Goal: Task Accomplishment & Management: Manage account settings

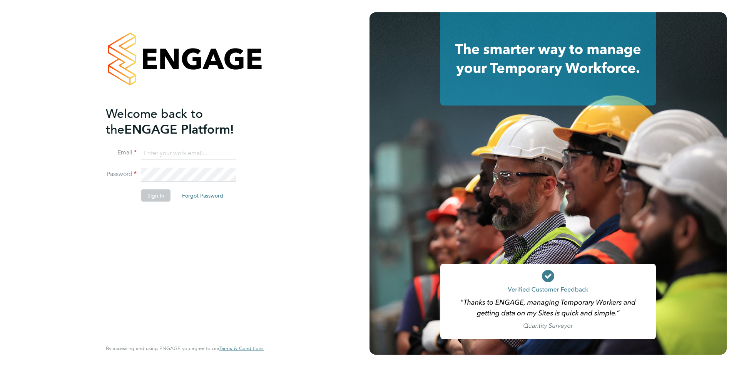
type input "[EMAIL_ADDRESS][DOMAIN_NAME]"
click at [154, 198] on button "Sign In" at bounding box center [155, 195] width 29 height 12
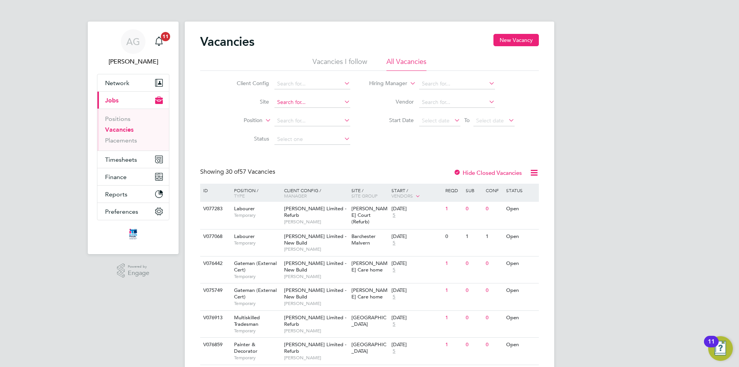
click at [283, 102] on input at bounding box center [313, 102] width 76 height 11
click at [299, 112] on li "Bath Road, Bristol" at bounding box center [318, 113] width 89 height 10
type input "[GEOGRAPHIC_DATA]"
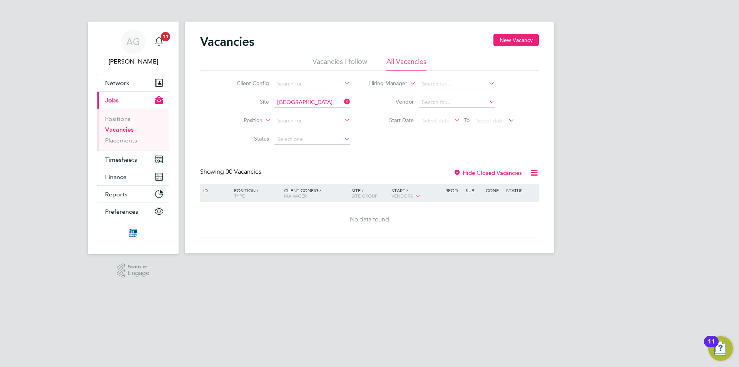
click at [491, 172] on label "Hide Closed Vacancies" at bounding box center [488, 172] width 69 height 7
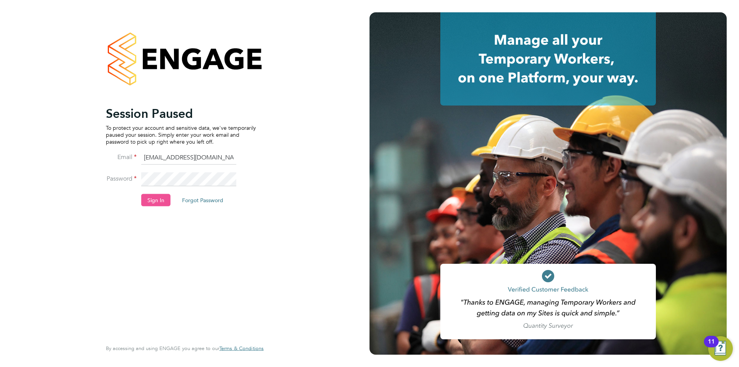
click at [162, 205] on button "Sign In" at bounding box center [155, 200] width 29 height 12
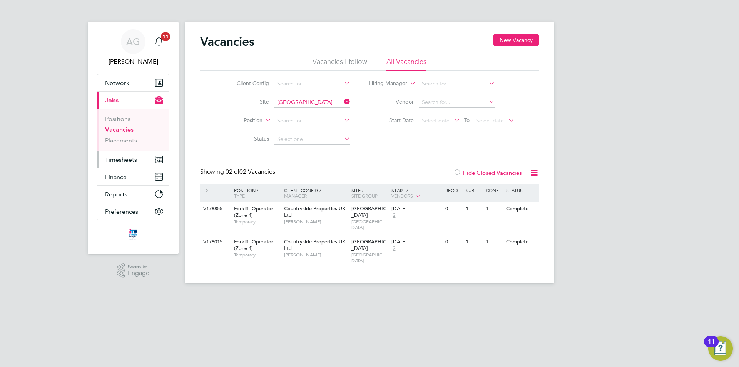
click at [119, 157] on span "Timesheets" at bounding box center [121, 159] width 32 height 7
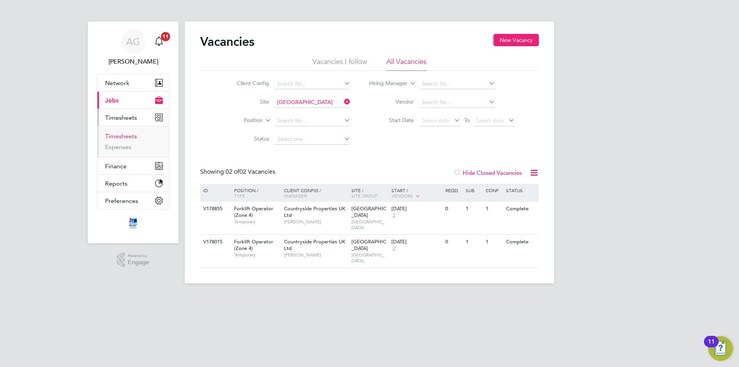
click at [119, 138] on link "Timesheets" at bounding box center [121, 135] width 32 height 7
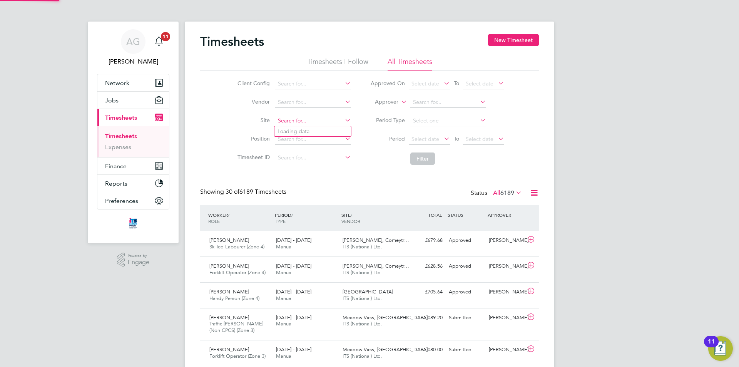
click at [283, 119] on input at bounding box center [313, 121] width 76 height 11
click at [296, 129] on li "Bath Road, Bristol" at bounding box center [319, 131] width 89 height 10
type input "[GEOGRAPHIC_DATA]"
click at [421, 160] on button "Filter" at bounding box center [422, 158] width 25 height 12
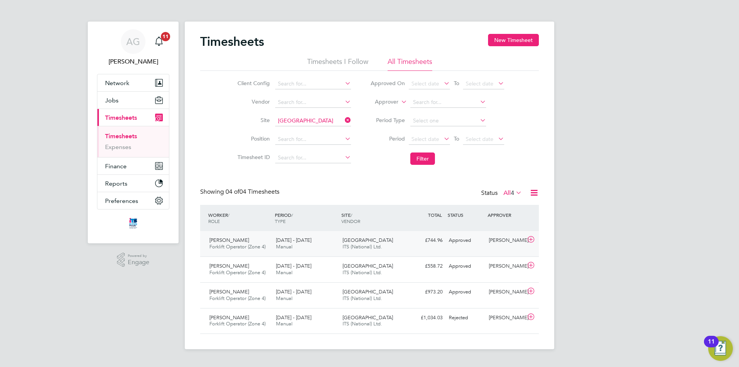
click at [457, 241] on div "Approved" at bounding box center [466, 240] width 40 height 13
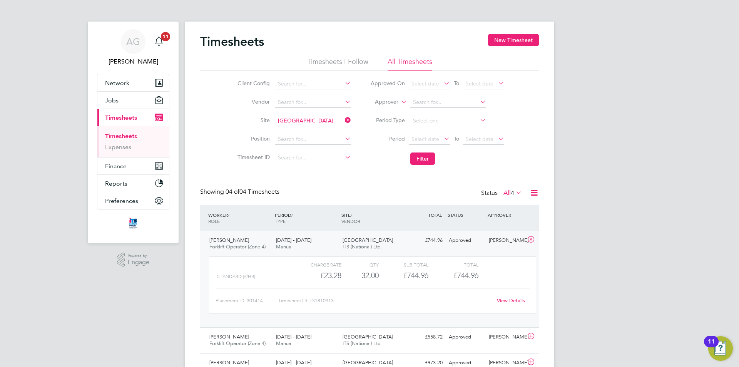
click at [343, 119] on icon at bounding box center [343, 120] width 0 height 11
click at [310, 119] on input at bounding box center [313, 121] width 76 height 11
click at [306, 127] on li "City Ga teway" at bounding box center [313, 131] width 77 height 10
type input "City Gateway"
click at [414, 156] on button "Filter" at bounding box center [422, 158] width 25 height 12
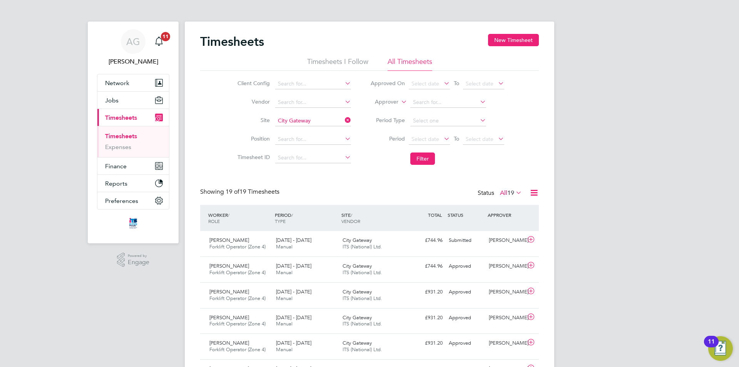
click at [343, 120] on icon at bounding box center [343, 120] width 0 height 11
click at [315, 119] on input at bounding box center [313, 121] width 76 height 11
click at [308, 129] on li "Cribbs Causeway" at bounding box center [313, 131] width 77 height 10
type input "[PERSON_NAME] Causeway"
click at [415, 154] on button "Filter" at bounding box center [422, 158] width 25 height 12
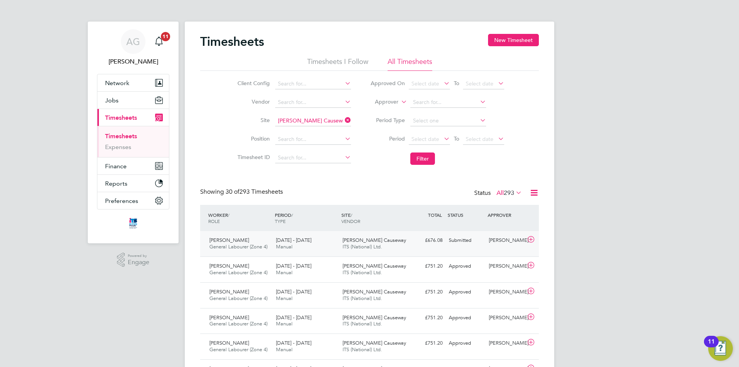
click at [449, 237] on div "Submitted" at bounding box center [466, 240] width 40 height 13
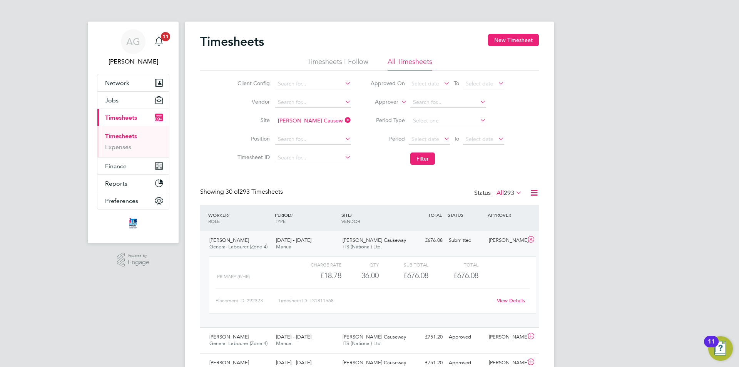
click at [450, 238] on div "Submitted" at bounding box center [466, 240] width 40 height 13
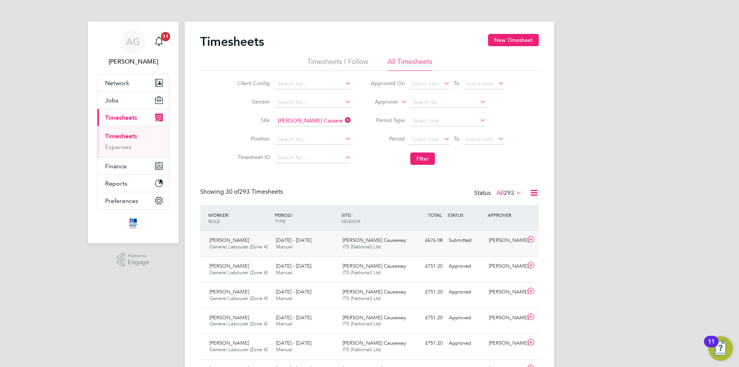
click at [508, 239] on div "[PERSON_NAME]" at bounding box center [506, 240] width 40 height 13
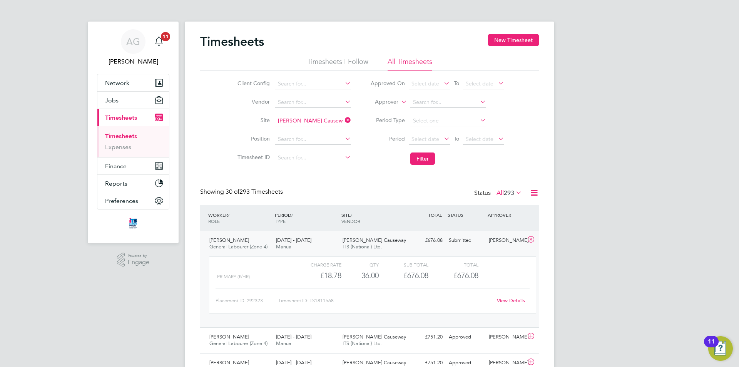
click at [509, 300] on link "View Details" at bounding box center [511, 300] width 28 height 7
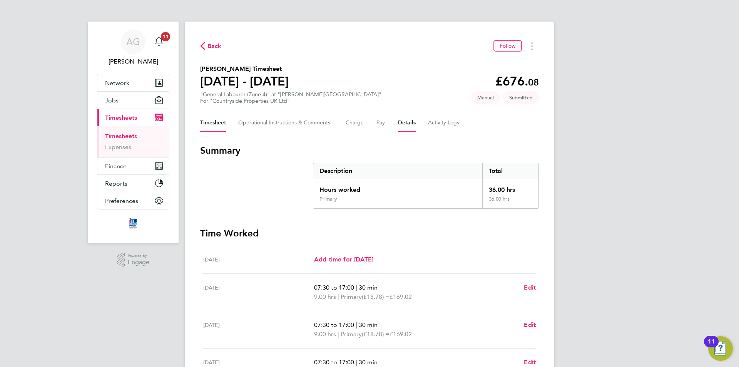
click at [408, 123] on button "Details" at bounding box center [407, 123] width 18 height 18
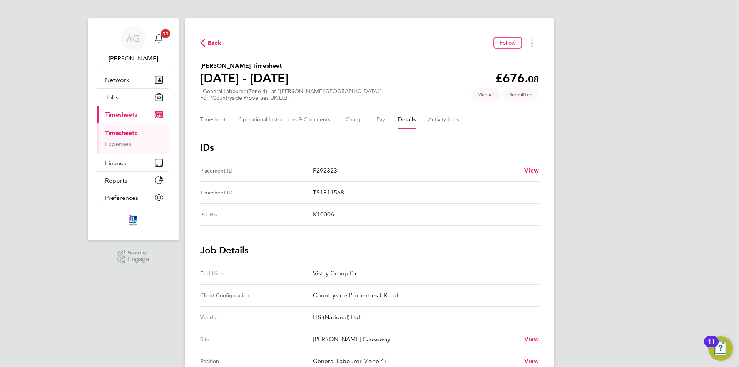
scroll to position [154, 0]
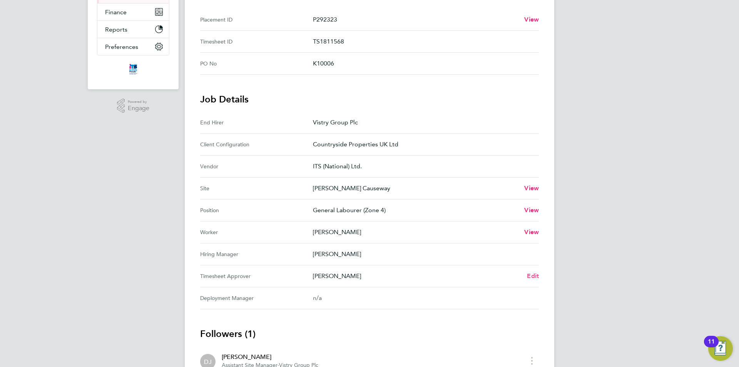
click at [528, 276] on span "Edit" at bounding box center [533, 275] width 12 height 7
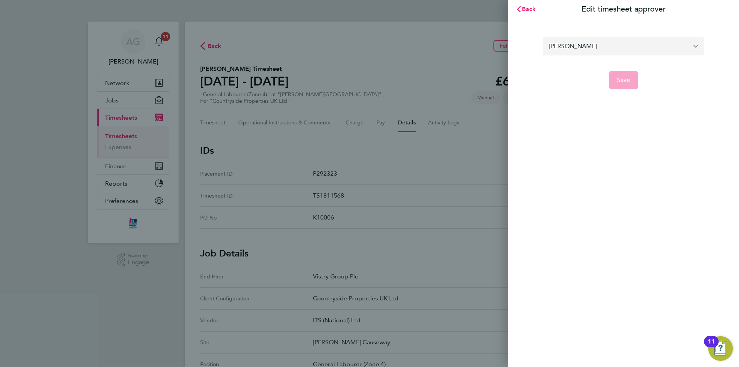
click at [654, 47] on input "[PERSON_NAME]" at bounding box center [624, 46] width 162 height 18
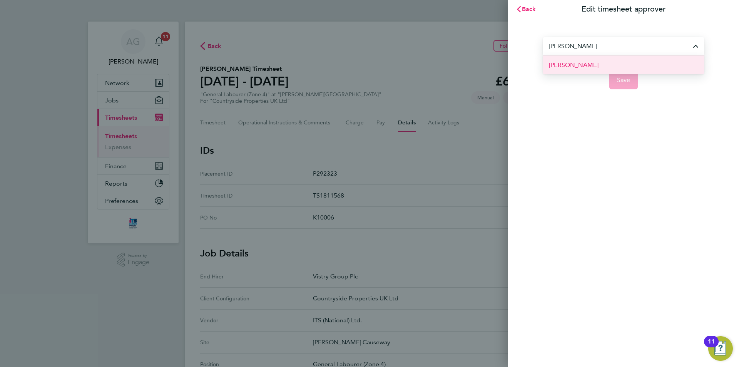
click at [590, 64] on li "[PERSON_NAME]" at bounding box center [624, 64] width 162 height 19
type input "[PERSON_NAME]"
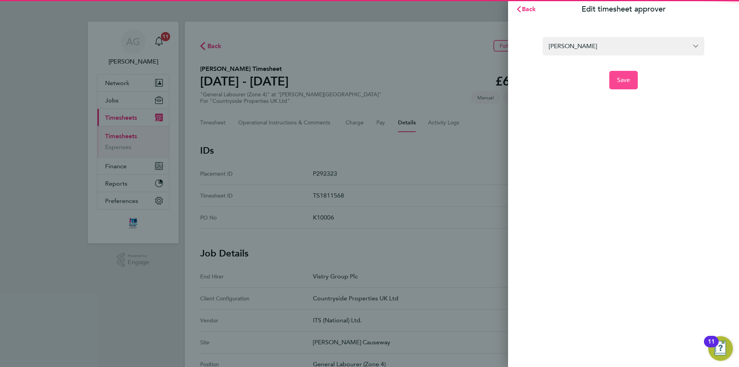
click at [628, 82] on span "Save" at bounding box center [623, 80] width 13 height 8
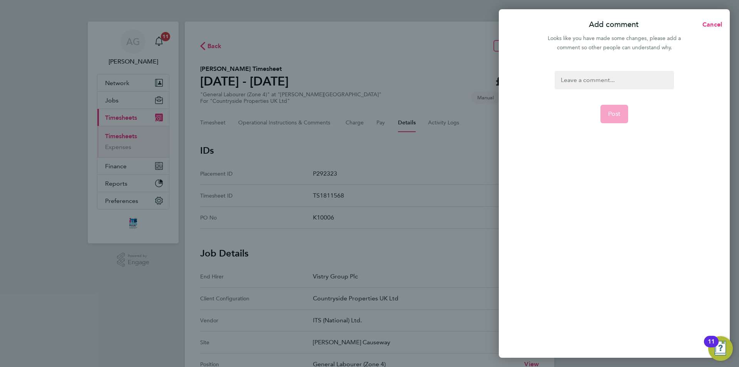
click at [578, 72] on div at bounding box center [614, 80] width 119 height 18
click at [619, 108] on button "Post" at bounding box center [615, 114] width 28 height 18
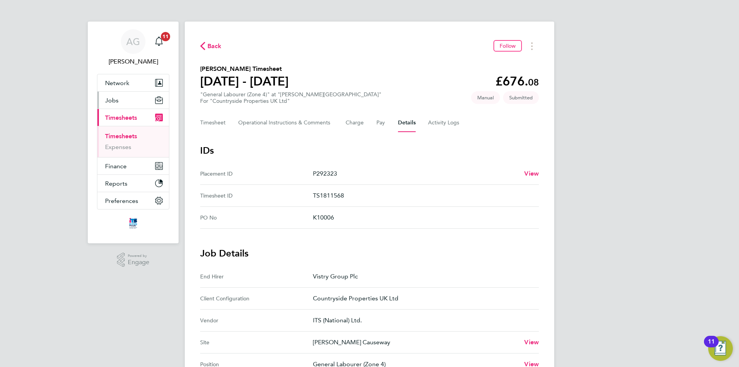
click at [114, 99] on span "Jobs" at bounding box center [111, 100] width 13 height 7
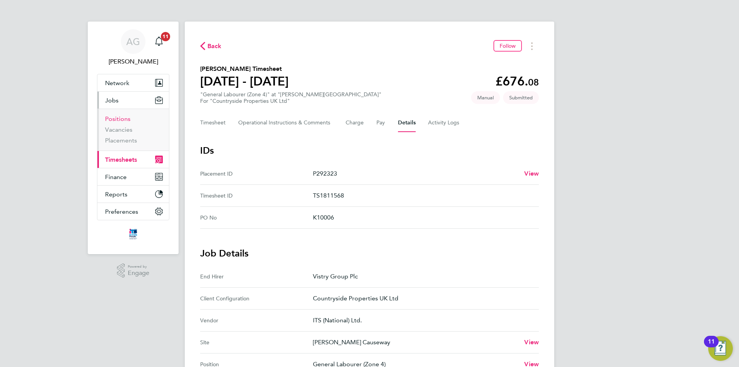
click at [124, 119] on link "Positions" at bounding box center [117, 118] width 25 height 7
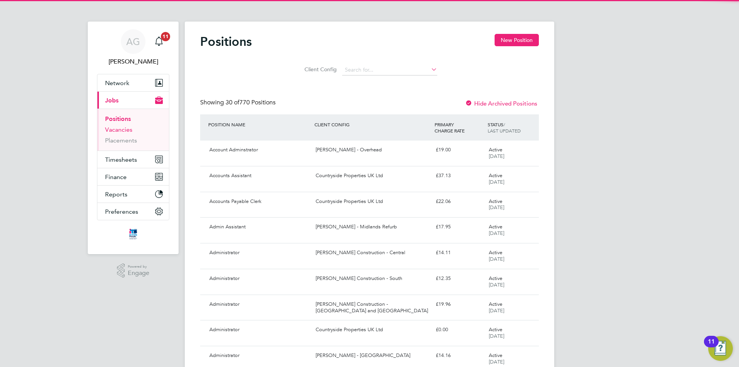
click at [124, 128] on link "Vacancies" at bounding box center [118, 129] width 27 height 7
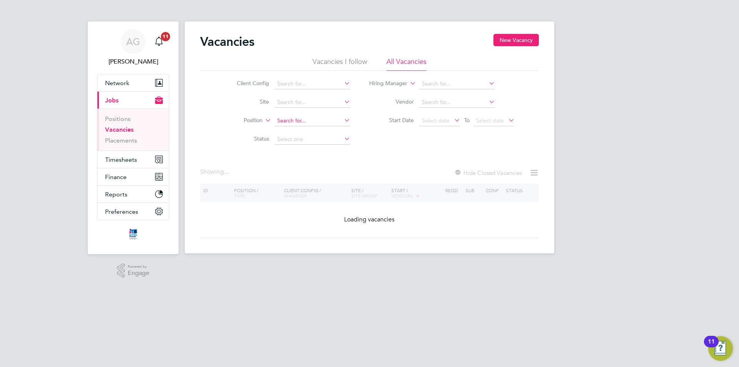
click at [275, 122] on input at bounding box center [313, 121] width 76 height 11
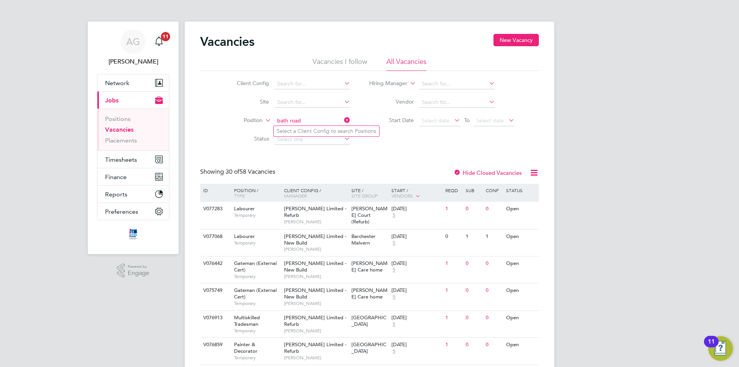
click at [292, 121] on input "bath road" at bounding box center [313, 121] width 76 height 11
type input "b"
click at [291, 104] on input at bounding box center [313, 102] width 76 height 11
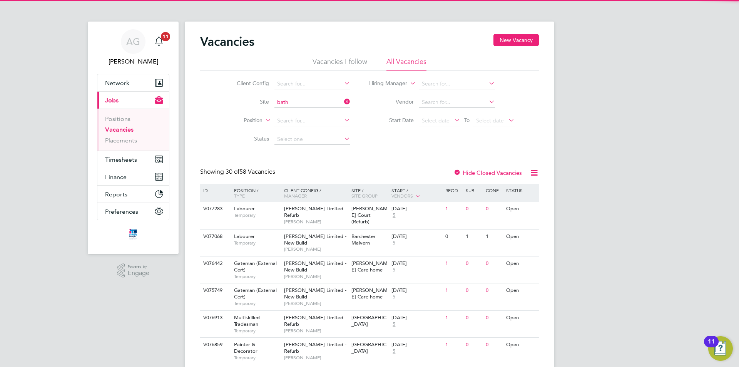
click at [291, 121] on li "Sulis Down" at bounding box center [318, 123] width 89 height 10
type input "Sulis Down"
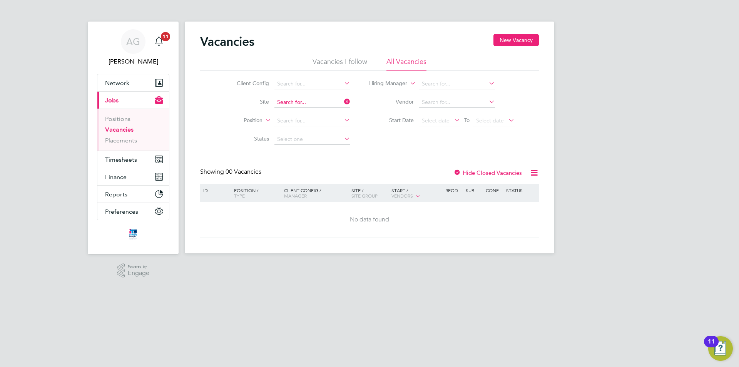
click at [290, 104] on input at bounding box center [313, 102] width 76 height 11
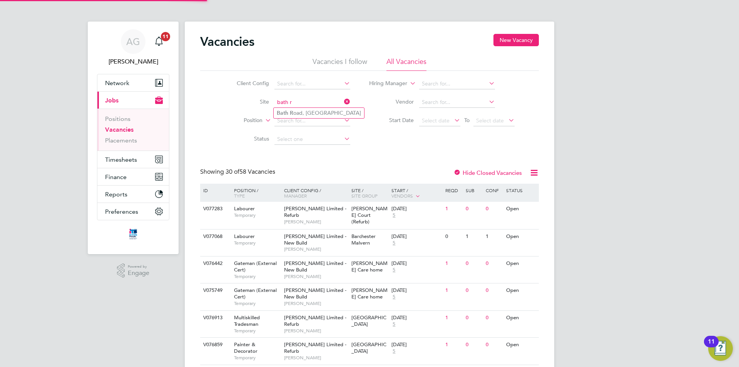
click at [301, 111] on li "[GEOGRAPHIC_DATA], [GEOGRAPHIC_DATA]" at bounding box center [319, 113] width 90 height 10
type input "[GEOGRAPHIC_DATA]"
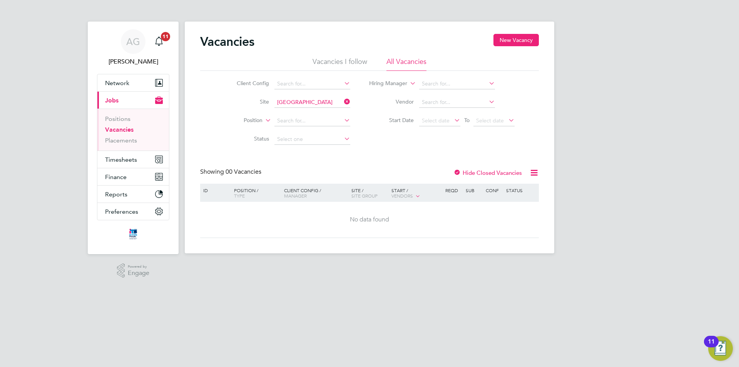
click at [471, 175] on label "Hide Closed Vacancies" at bounding box center [488, 172] width 69 height 7
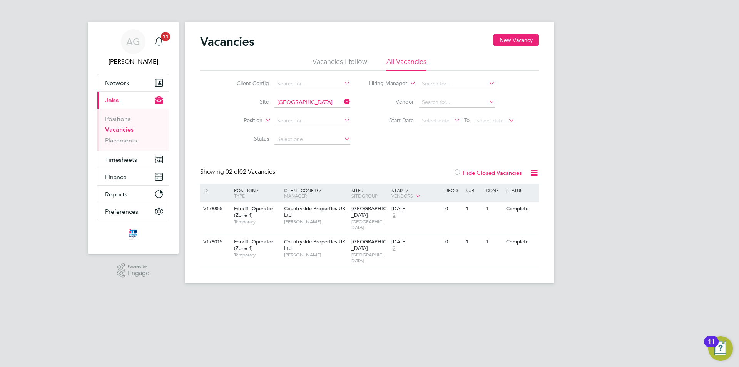
click at [470, 173] on label "Hide Closed Vacancies" at bounding box center [488, 172] width 69 height 7
